Goal: Participate in discussion: Engage in conversation with other users on a specific topic

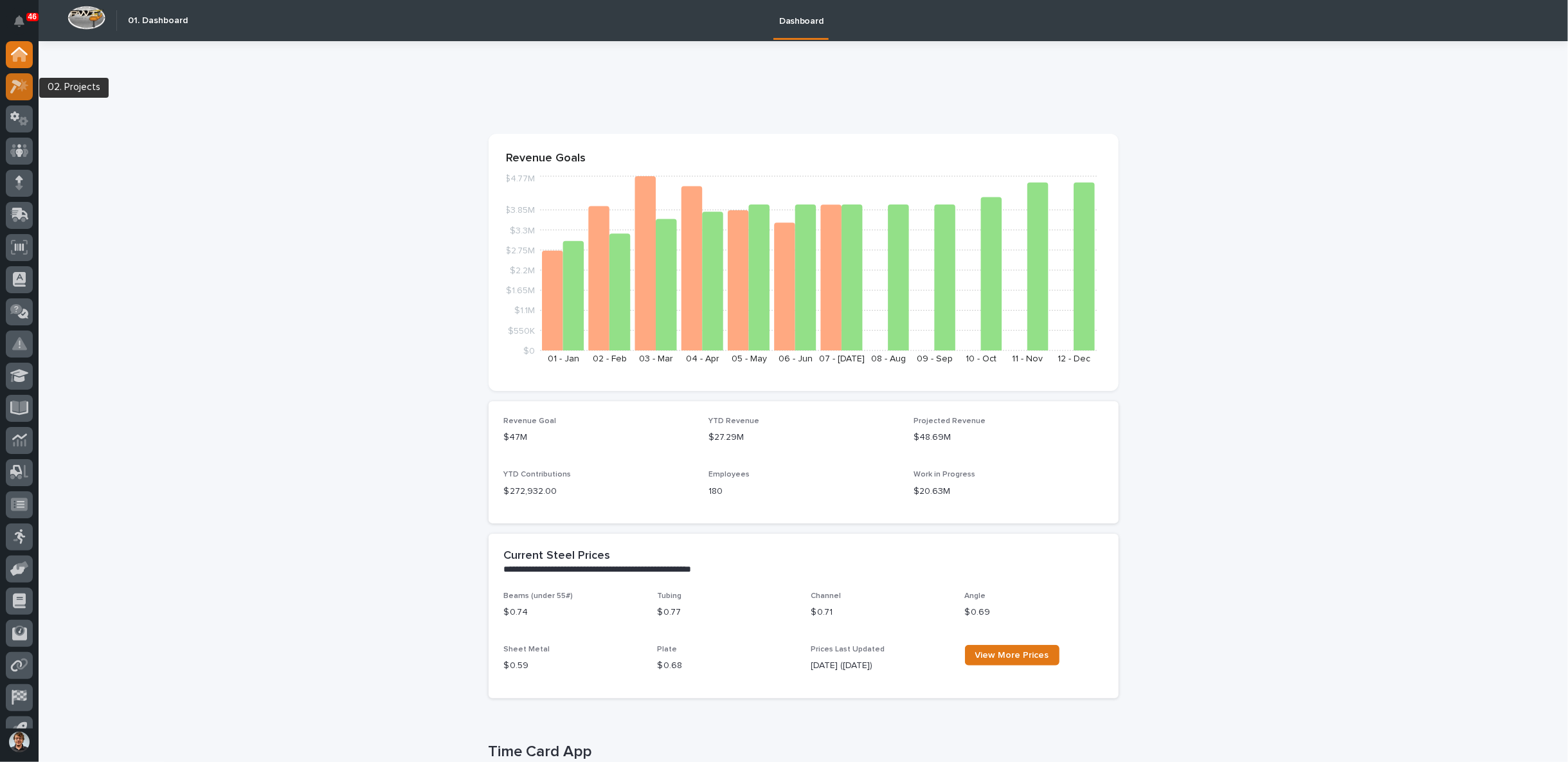
click at [18, 82] on icon at bounding box center [16, 86] width 11 height 14
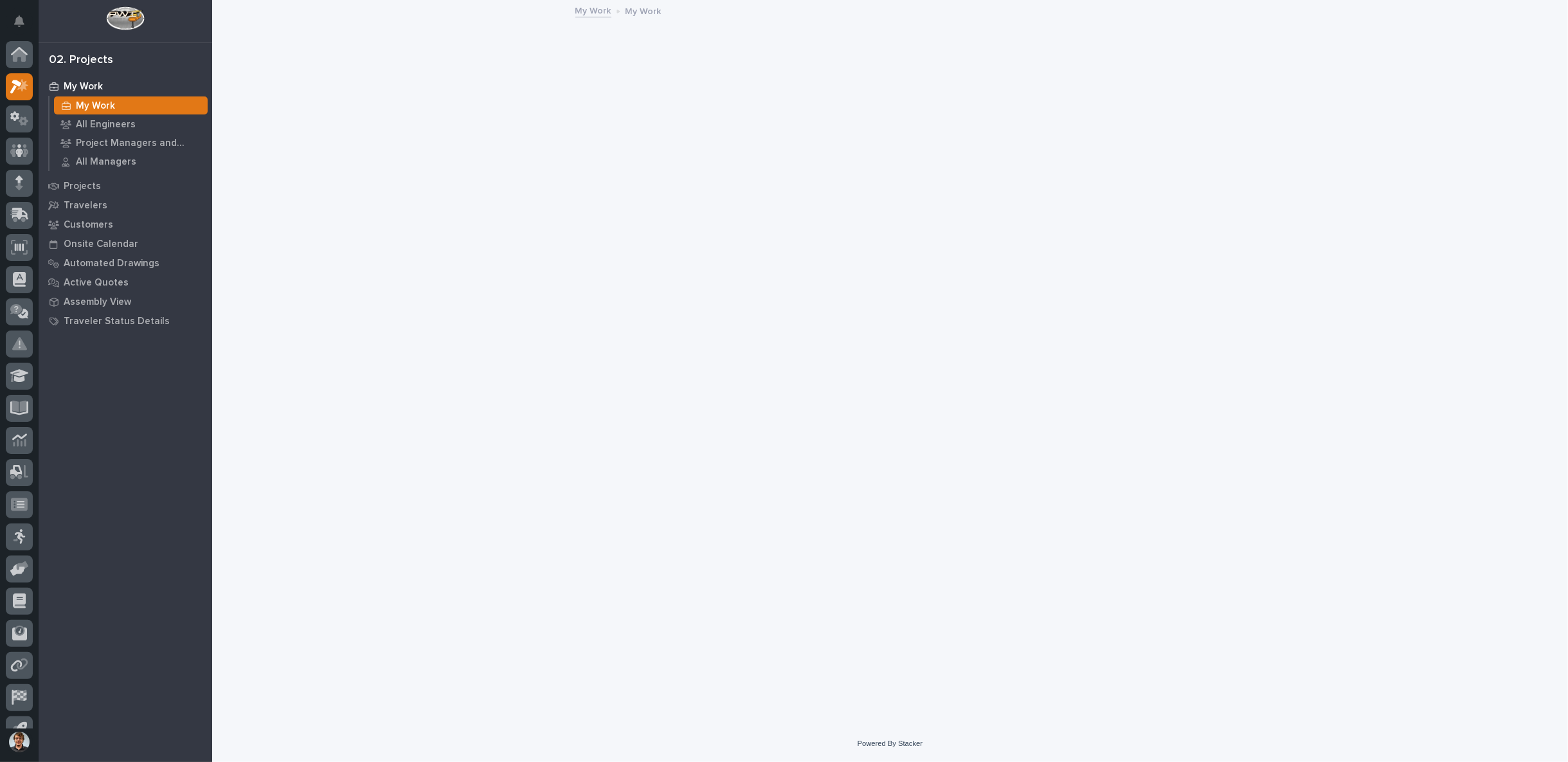
scroll to position [20, 0]
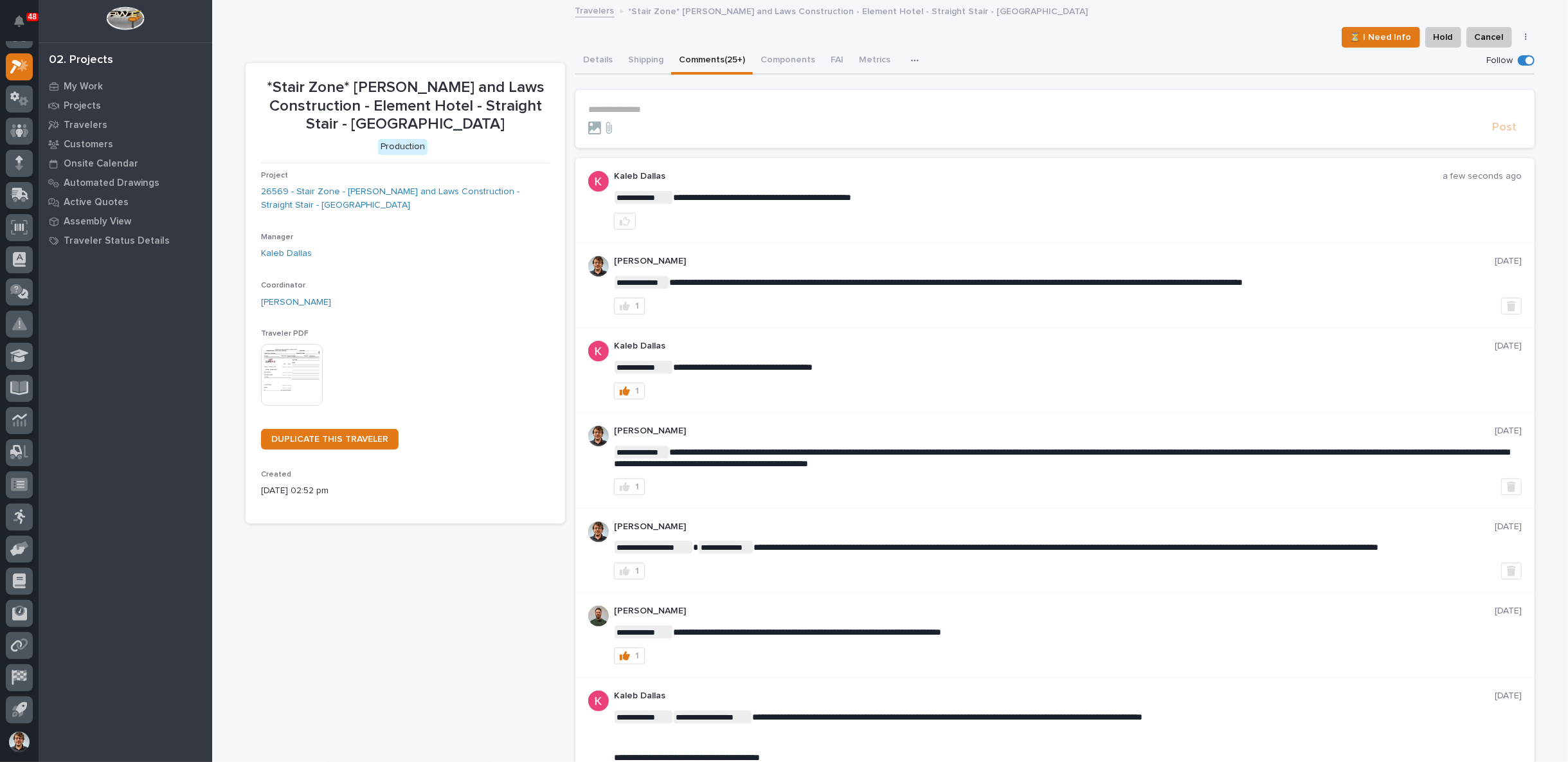
click at [637, 104] on p "**********" at bounding box center [1055, 109] width 934 height 11
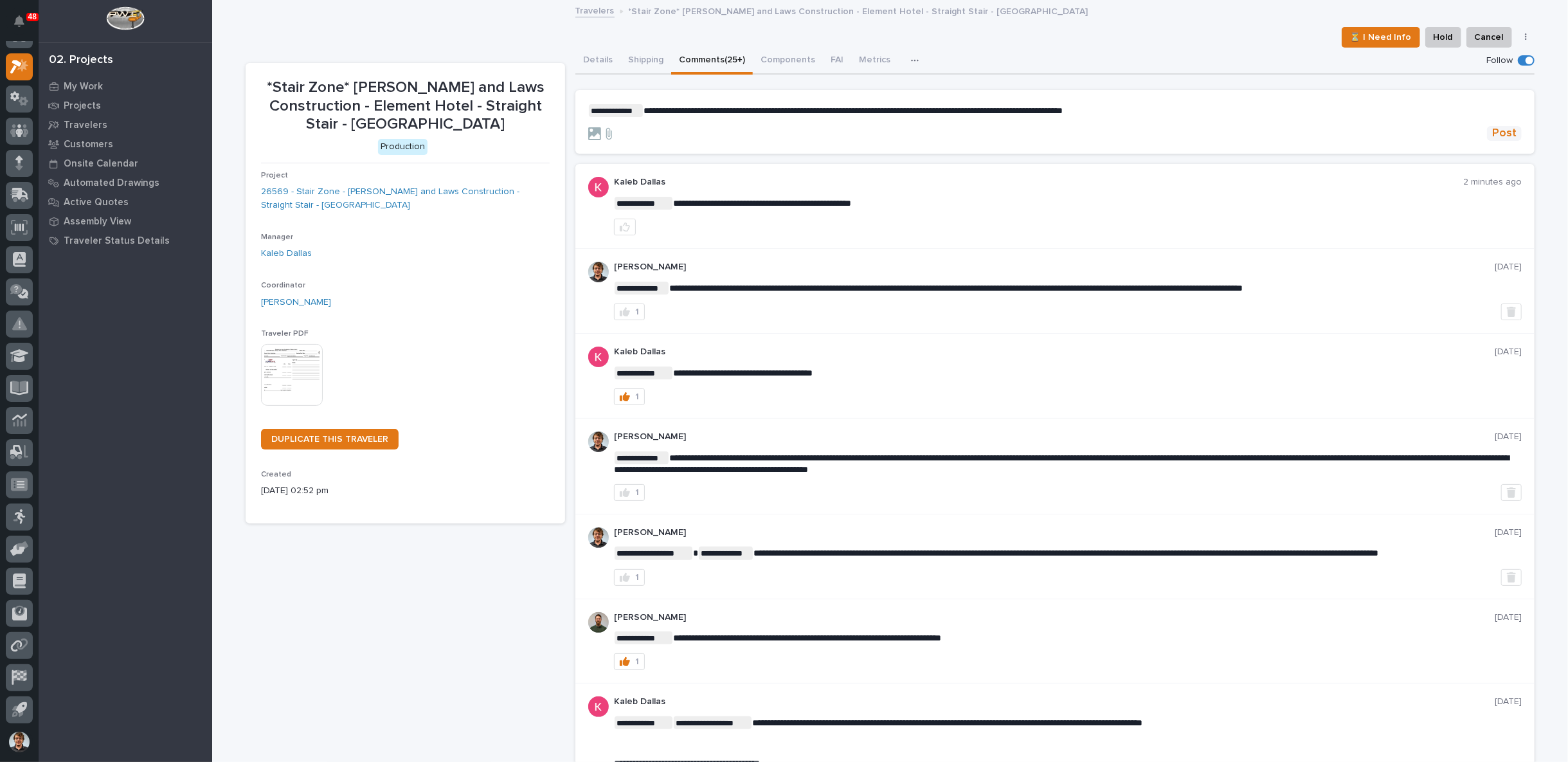
click at [1500, 133] on span "Post" at bounding box center [1504, 134] width 24 height 15
